Goal: Transaction & Acquisition: Book appointment/travel/reservation

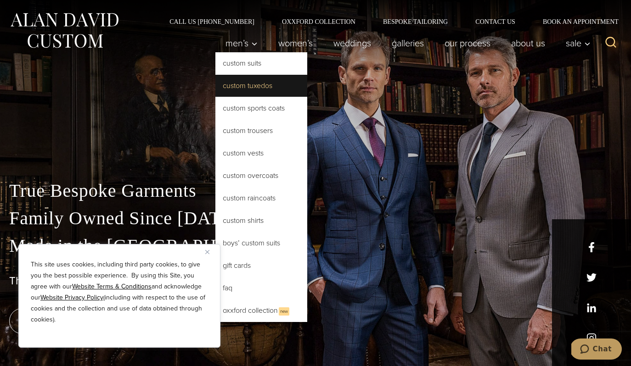
click at [243, 83] on link "Custom Tuxedos" at bounding box center [261, 86] width 92 height 22
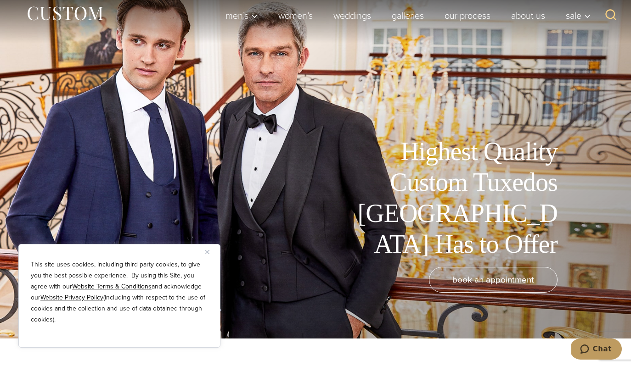
scroll to position [33, 0]
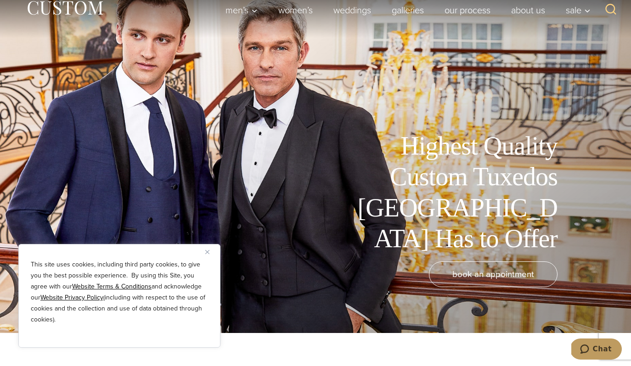
click at [204, 251] on div "This site uses cookies, including third party cookies, to give you the best pos…" at bounding box center [119, 296] width 202 height 104
click at [206, 251] on img "Close" at bounding box center [207, 252] width 4 height 4
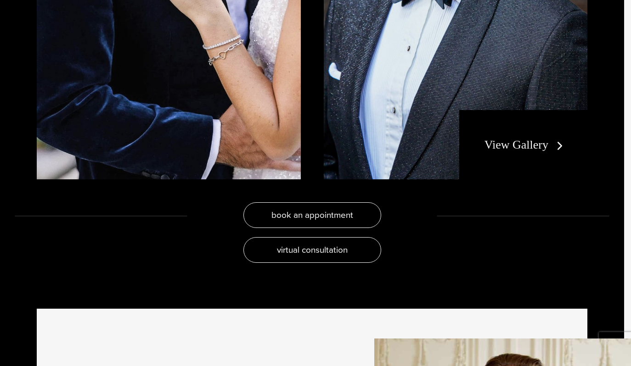
scroll to position [0, 0]
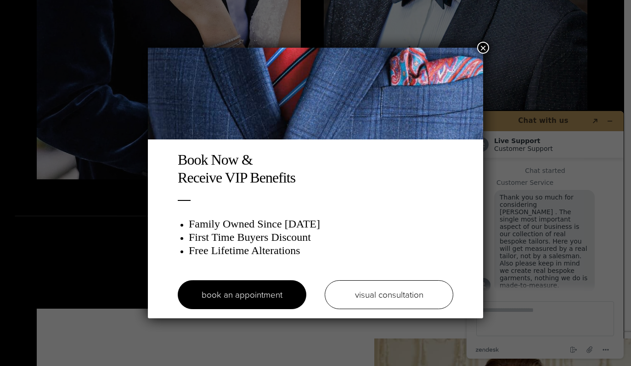
click at [484, 48] on button "×" at bounding box center [483, 48] width 12 height 12
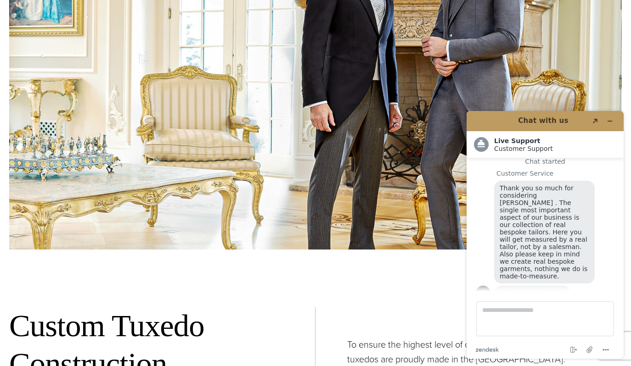
scroll to position [2802, 0]
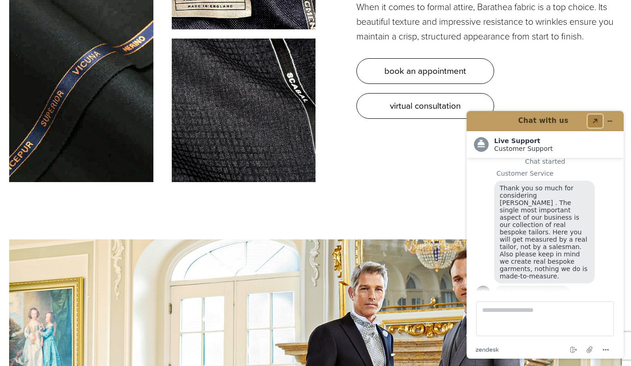
click at [596, 119] on icon "Popout" at bounding box center [595, 121] width 5 height 5
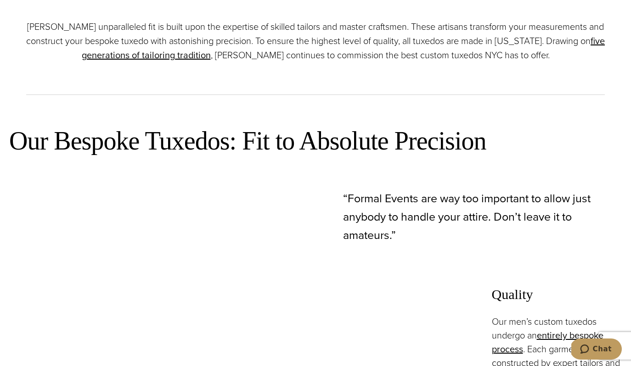
scroll to position [0, 0]
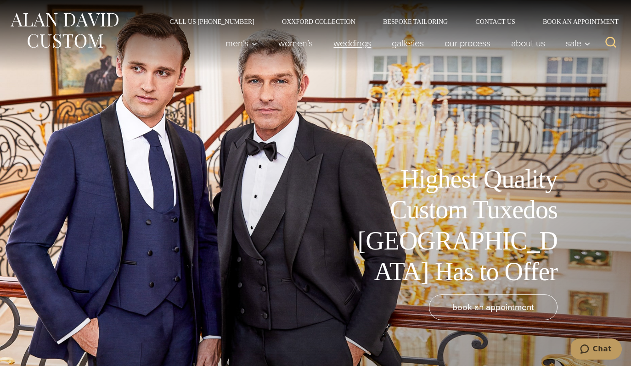
click at [347, 47] on link "weddings" at bounding box center [352, 43] width 58 height 18
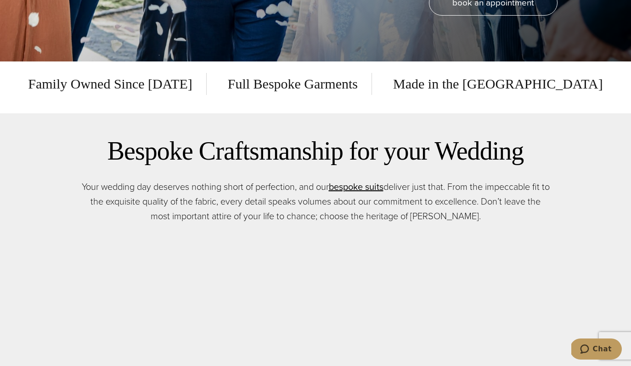
scroll to position [652, 0]
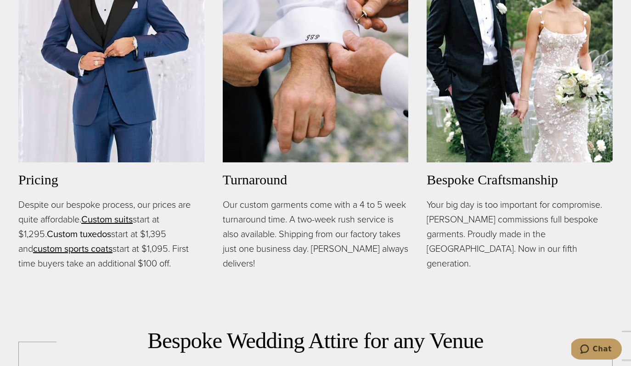
click at [65, 235] on link "Custom tuxedos" at bounding box center [79, 234] width 64 height 14
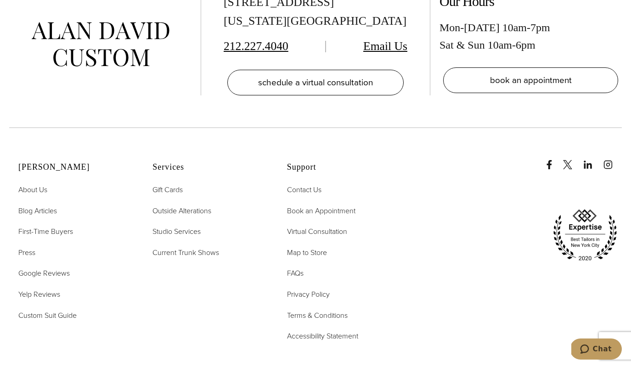
scroll to position [5470, 0]
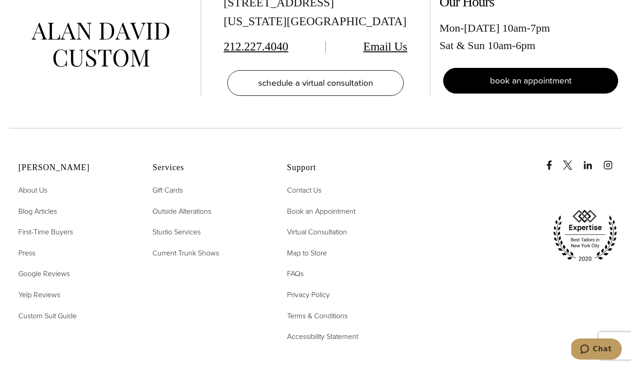
click at [508, 74] on span "book an appointment" at bounding box center [531, 80] width 82 height 13
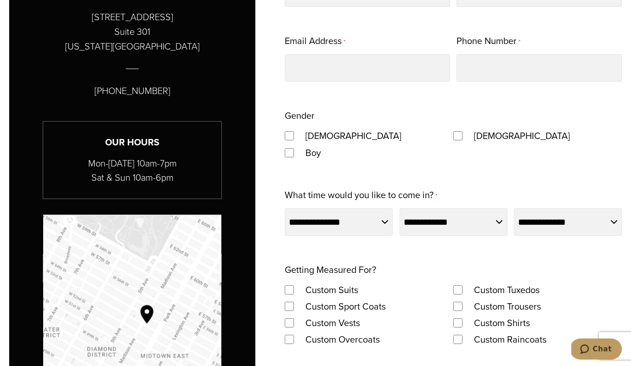
scroll to position [559, 0]
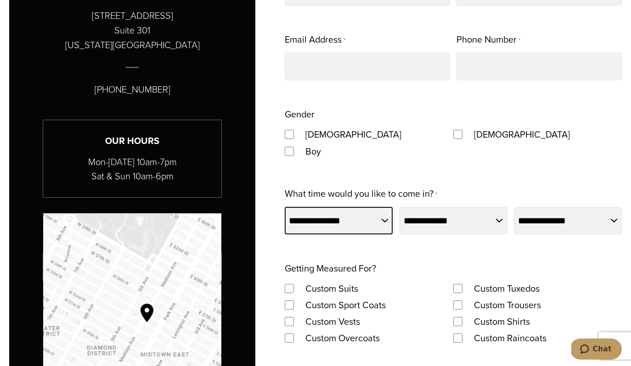
click at [366, 224] on select "**********" at bounding box center [339, 221] width 108 height 28
click at [550, 214] on select "**********" at bounding box center [568, 221] width 108 height 28
click at [357, 219] on select "**********" at bounding box center [339, 221] width 108 height 28
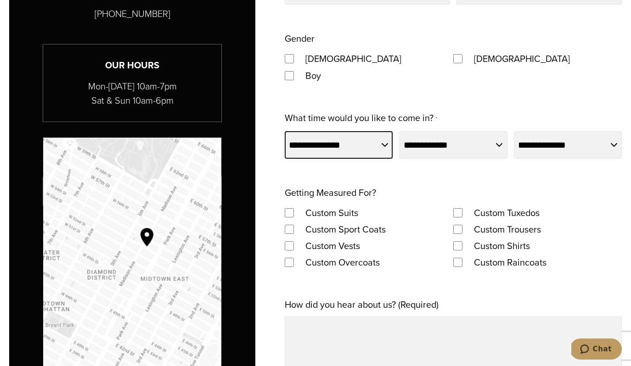
scroll to position [636, 0]
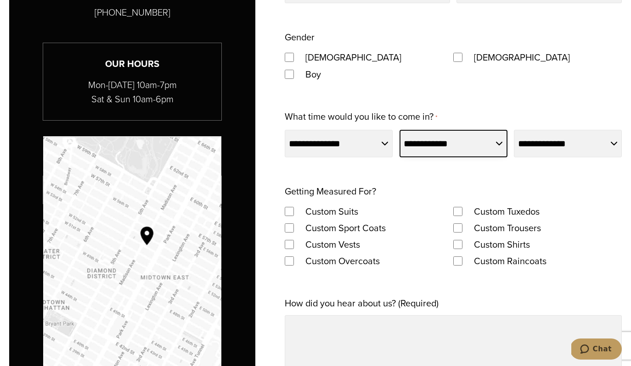
click at [427, 148] on select "**********" at bounding box center [453, 144] width 108 height 28
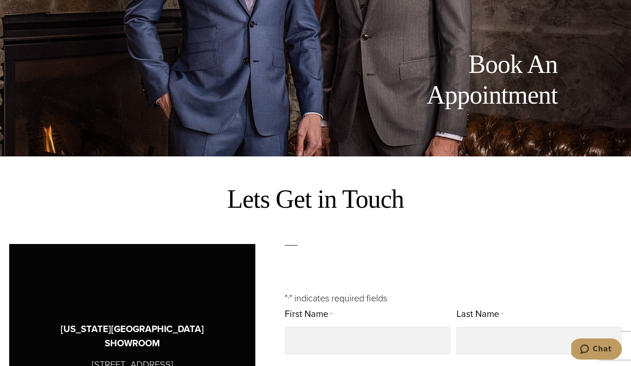
scroll to position [0, 0]
